Goal: Task Accomplishment & Management: Complete application form

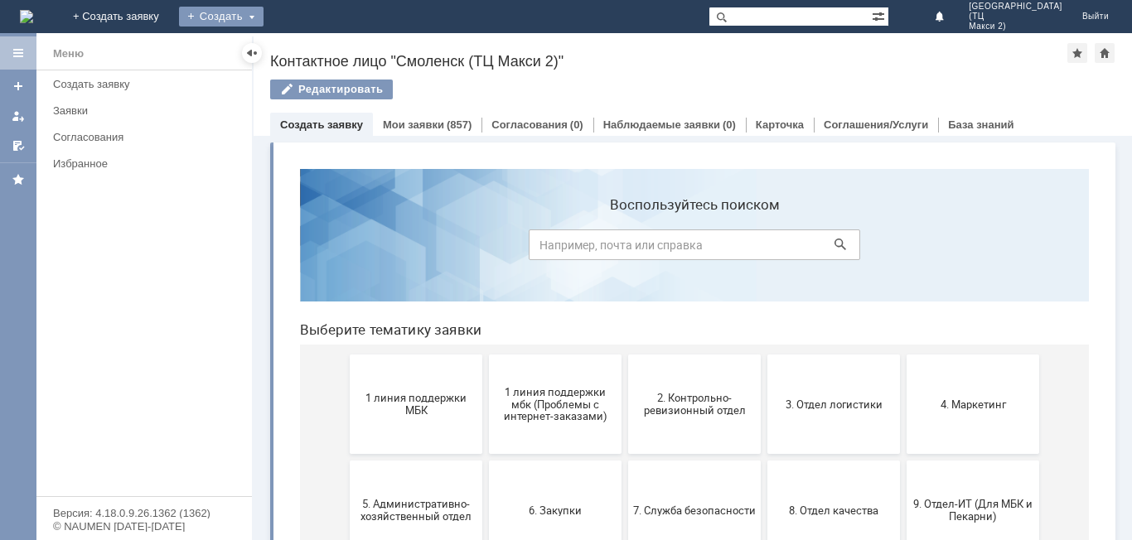
click at [263, 23] on div "Создать" at bounding box center [221, 17] width 84 height 20
click at [308, 53] on link "Заявка" at bounding box center [245, 50] width 126 height 20
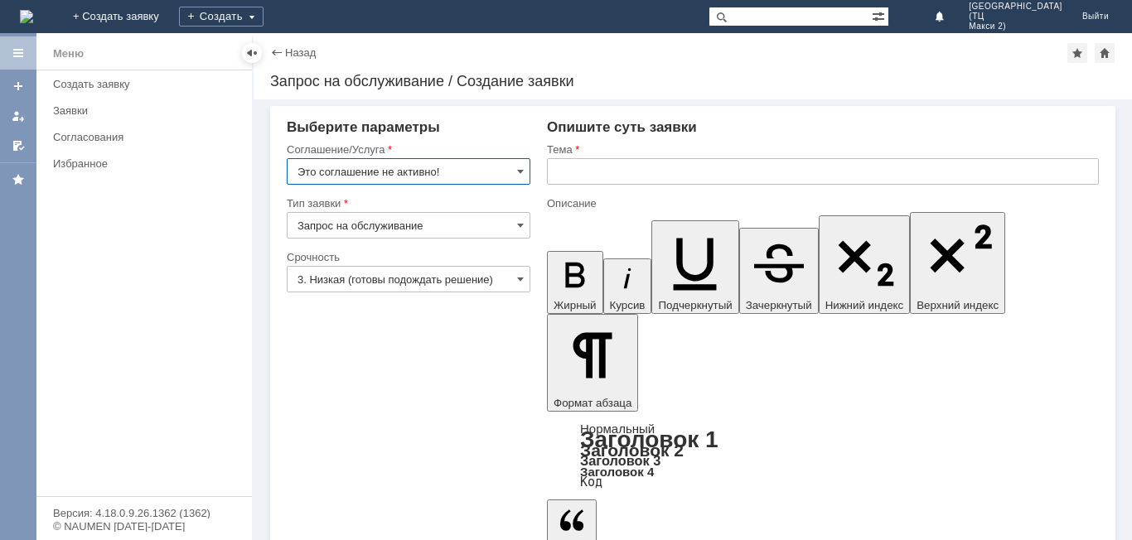
click at [474, 175] on input "Это соглашение не активно!" at bounding box center [409, 171] width 244 height 27
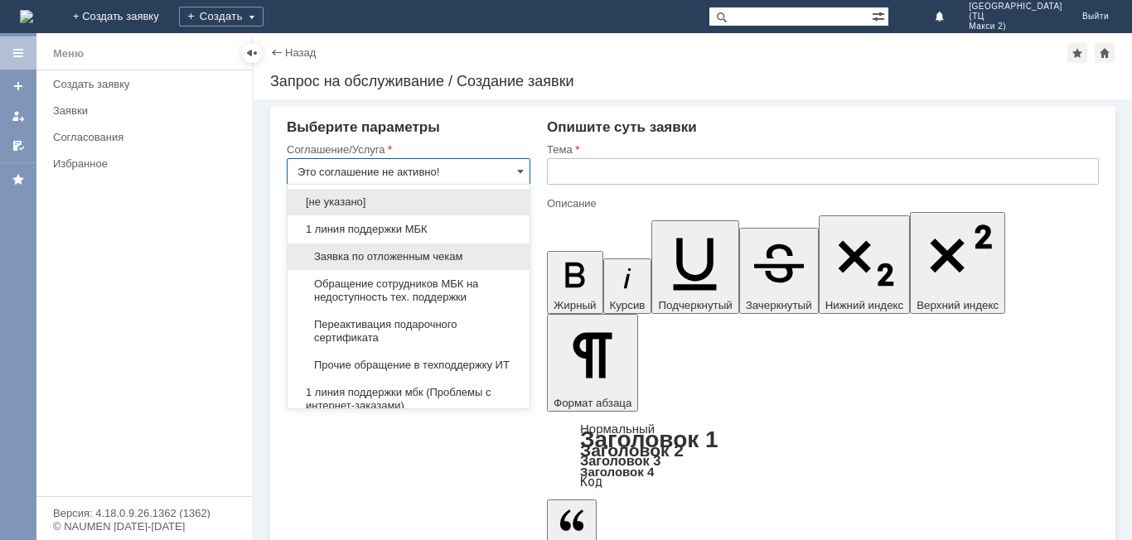
click at [431, 247] on div "Заявка по отложенным чекам" at bounding box center [408, 257] width 242 height 27
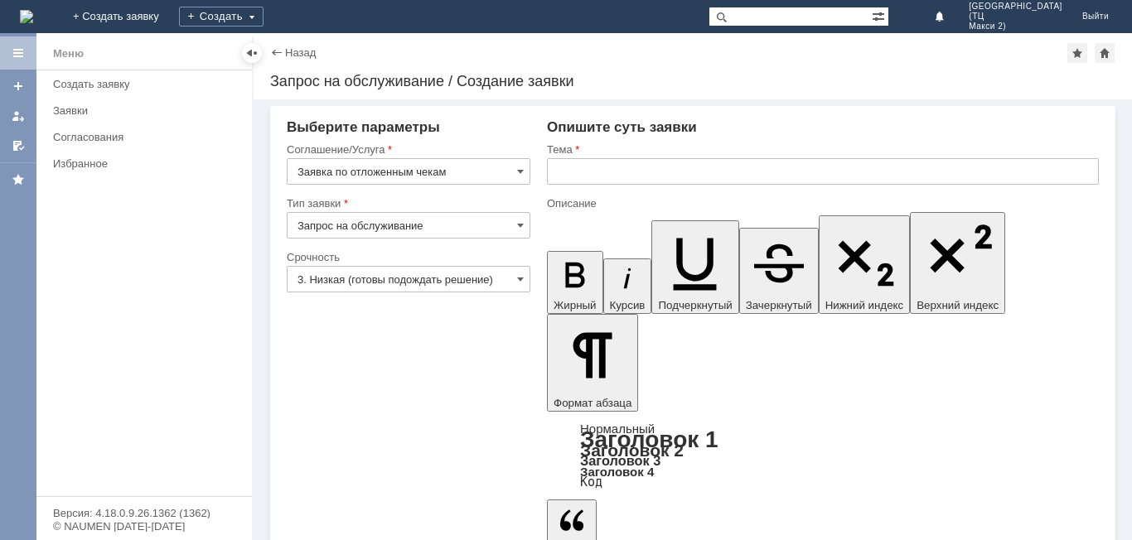
type input "Заявка по отложенным чекам"
click at [561, 177] on input "text" at bounding box center [823, 171] width 552 height 27
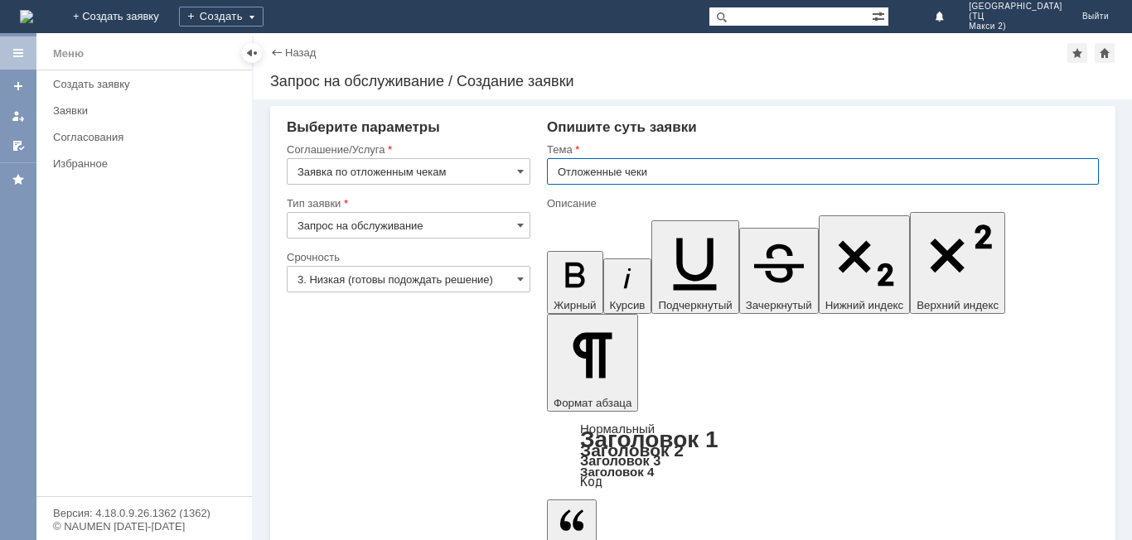
type input "Отложенные чеки"
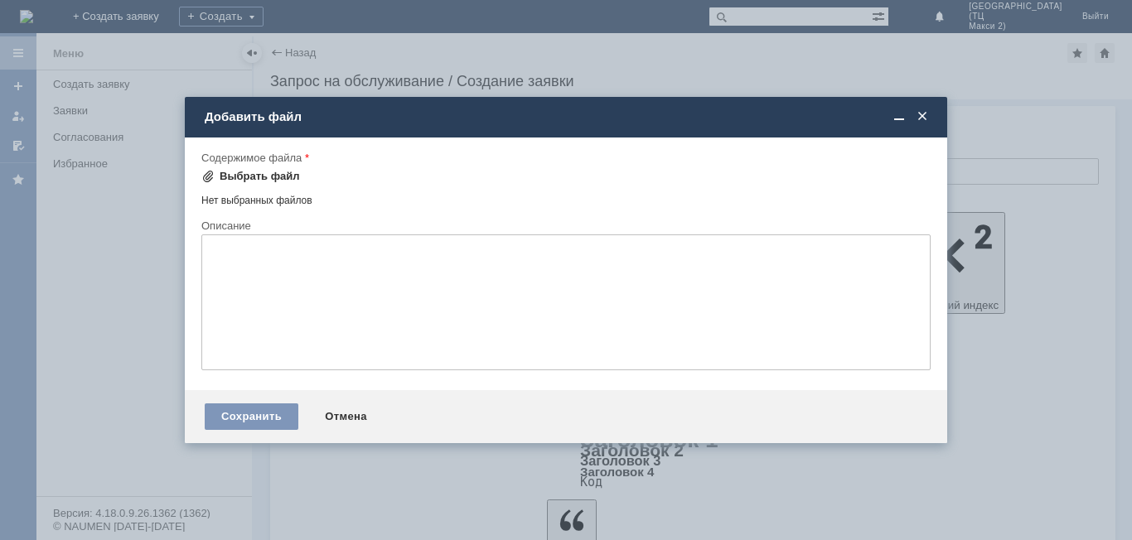
click at [268, 176] on div "Выбрать файл" at bounding box center [260, 176] width 80 height 13
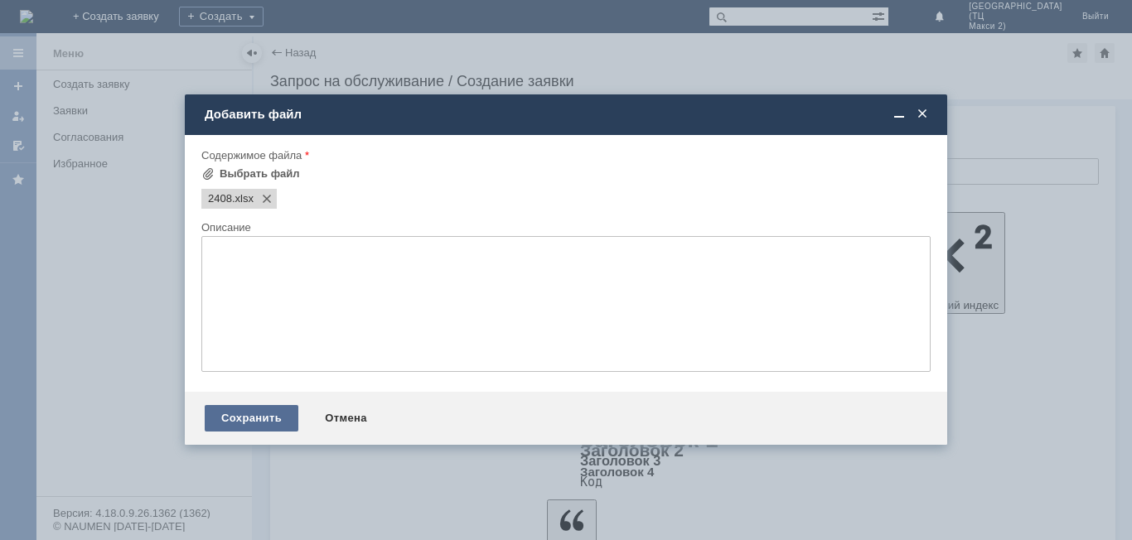
click at [264, 415] on div "Сохранить" at bounding box center [252, 418] width 94 height 27
